Goal: Find specific page/section: Find specific page/section

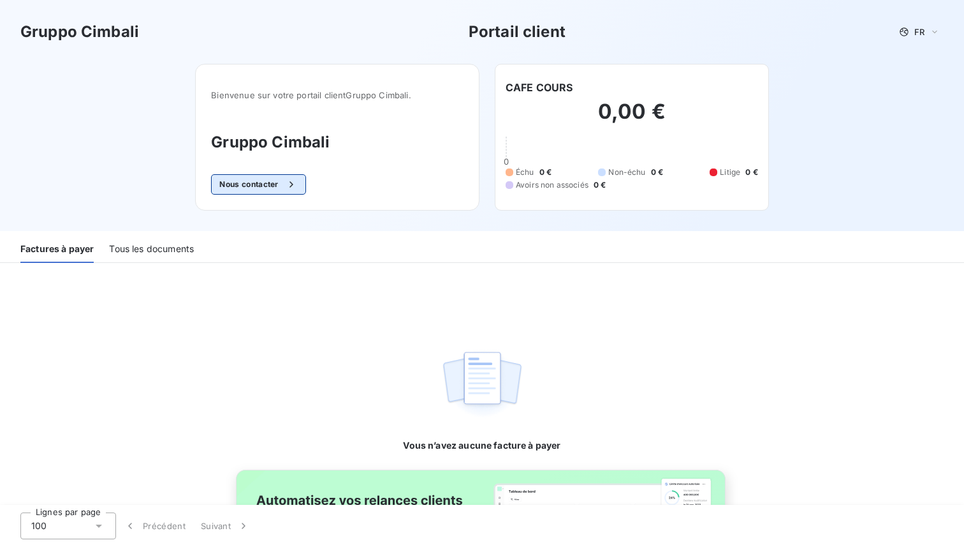
scroll to position [22, 0]
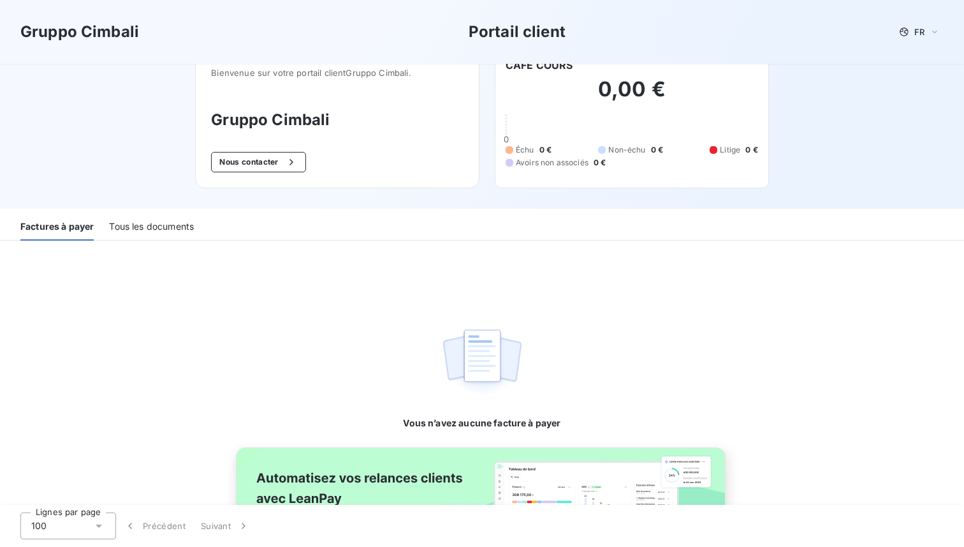
click at [182, 221] on div "Tous les documents" at bounding box center [151, 227] width 85 height 27
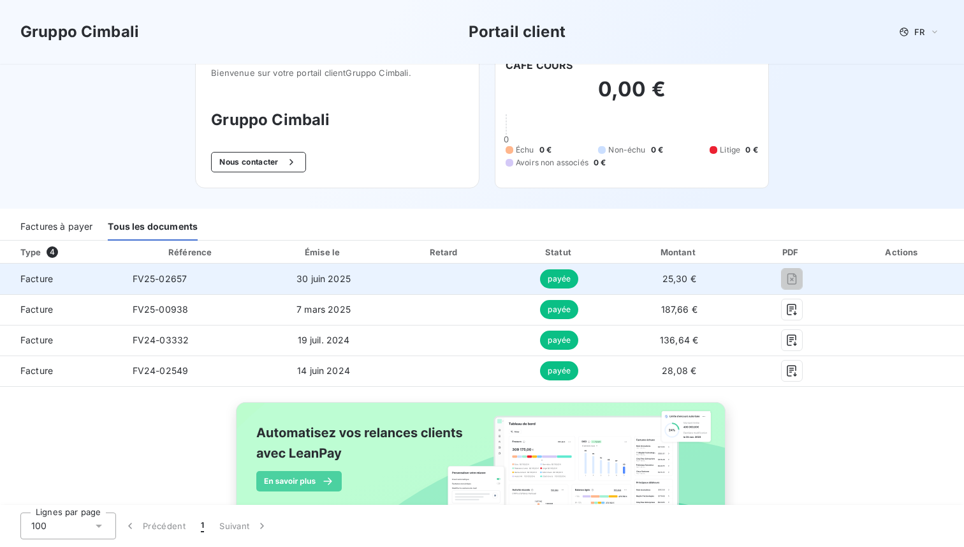
click at [686, 273] on span "25,30 €" at bounding box center [680, 278] width 34 height 11
click at [670, 275] on span "25,30 €" at bounding box center [680, 278] width 34 height 11
click at [670, 276] on span "25,30 €" at bounding box center [680, 278] width 34 height 11
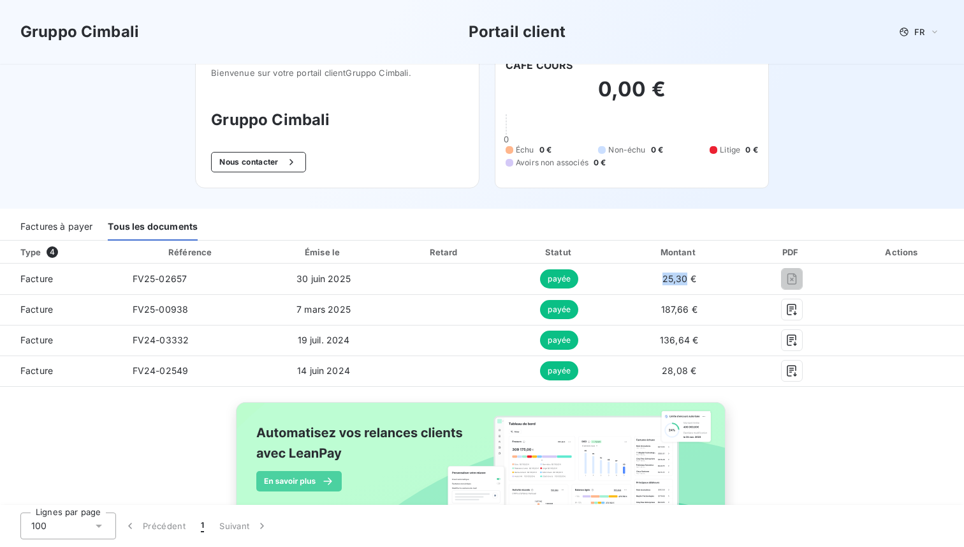
click at [258, 255] on th "Référence" at bounding box center [191, 251] width 138 height 23
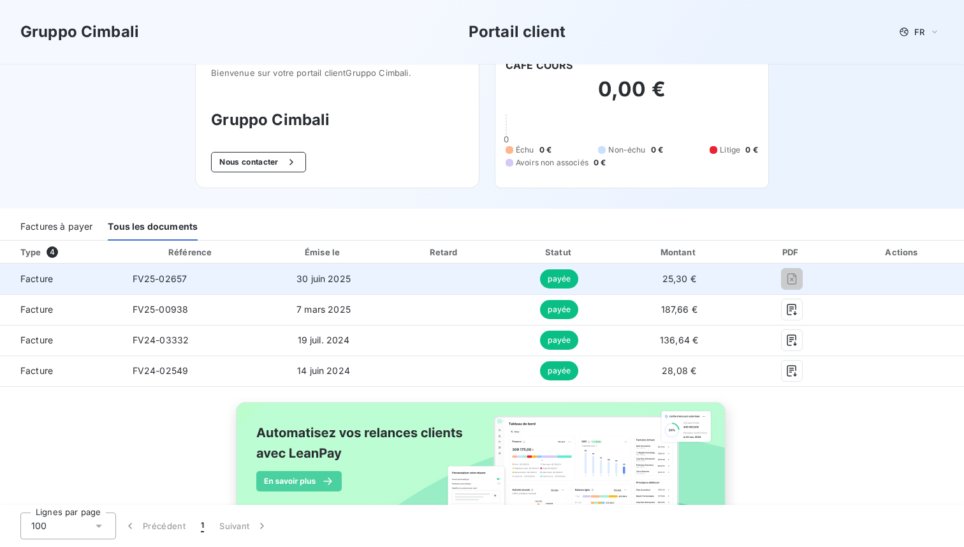
click at [25, 276] on span "Facture" at bounding box center [61, 278] width 102 height 13
